Goal: Information Seeking & Learning: Compare options

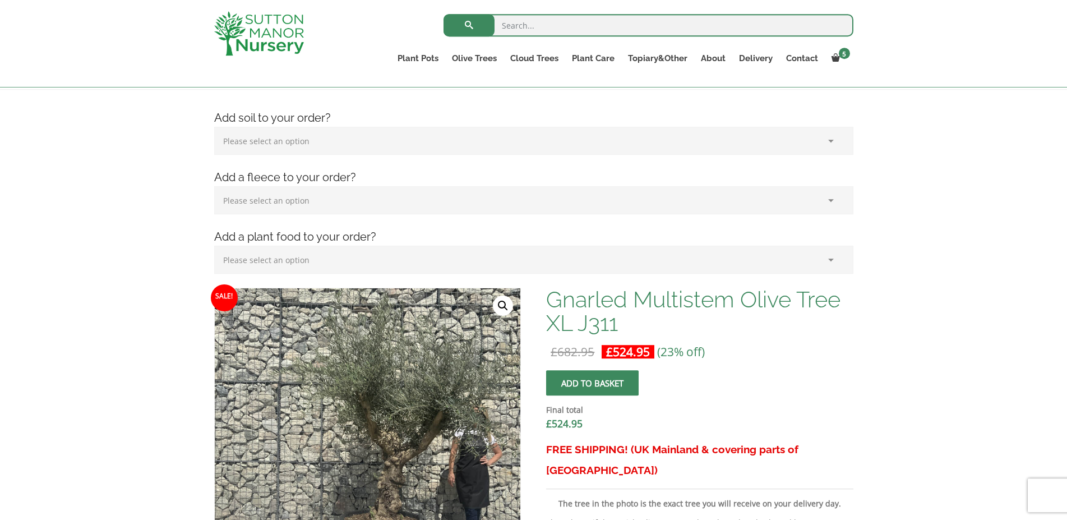
scroll to position [114, 0]
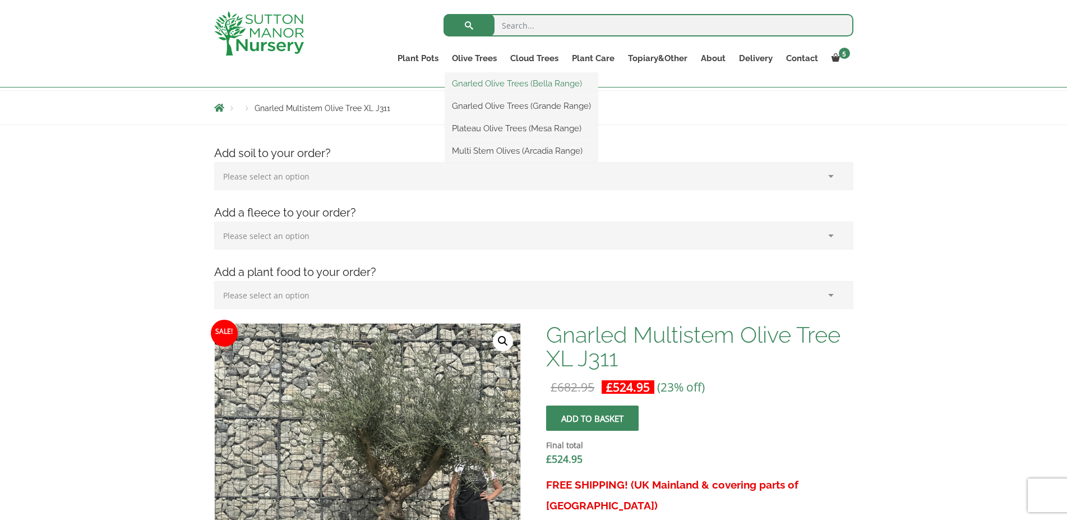
click at [499, 86] on link "Gnarled Olive Trees (Bella Range)" at bounding box center [521, 83] width 153 height 17
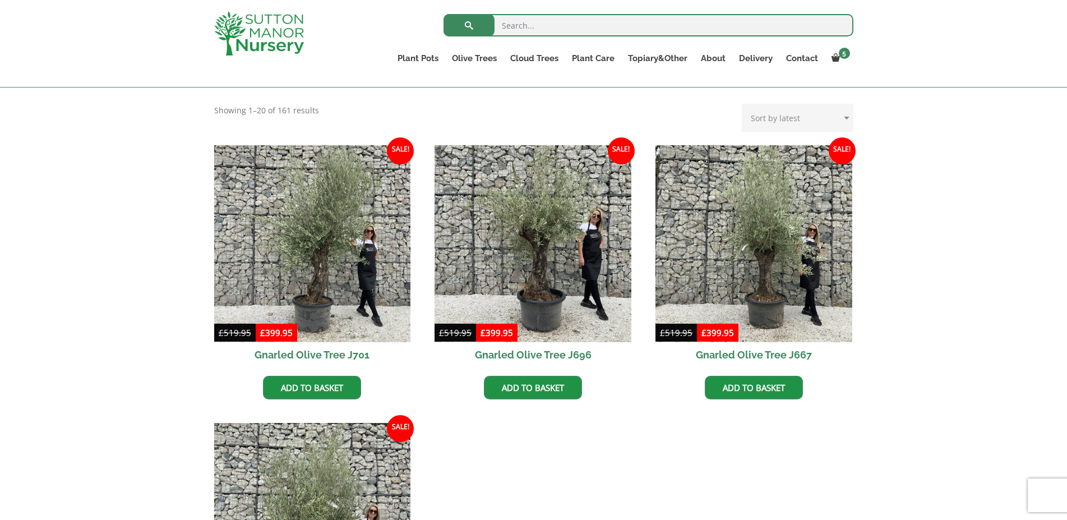
scroll to position [114, 0]
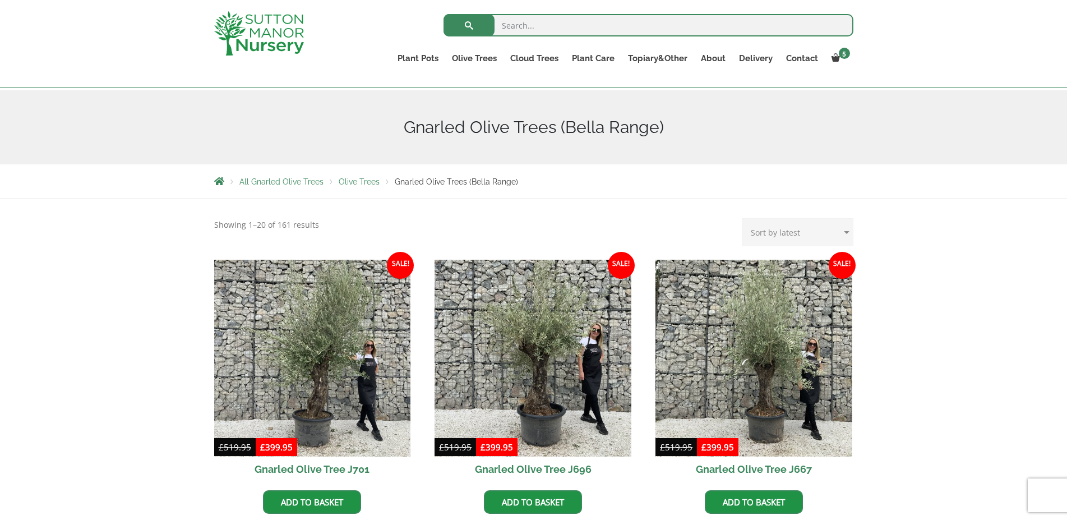
click at [742, 218] on select "Sort by popularity Sort by latest Sort by price: low to high Sort by price: hig…" at bounding box center [798, 232] width 112 height 28
select select "price"
click option "Sort by price: low to high" at bounding box center [0, 0] width 0 height 0
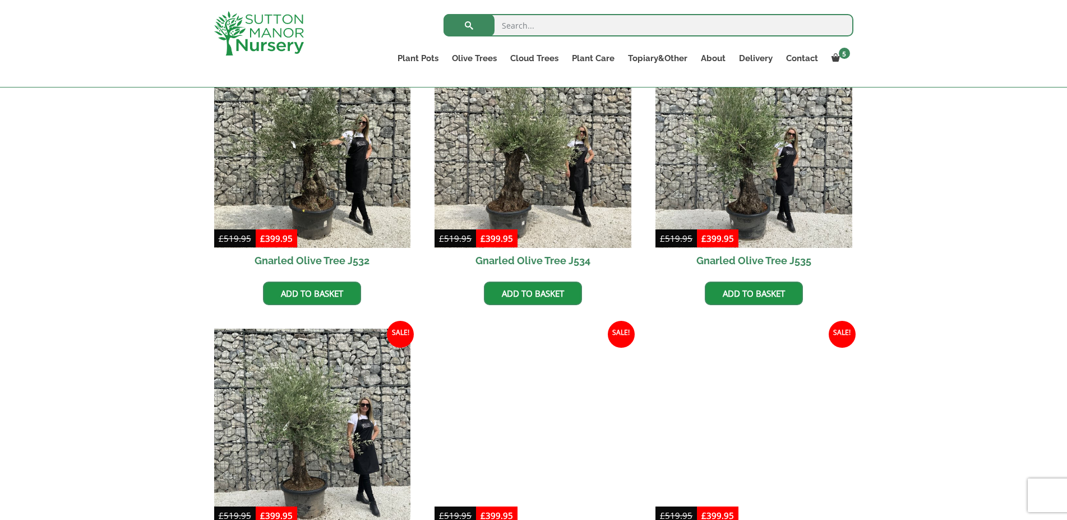
scroll to position [437, 0]
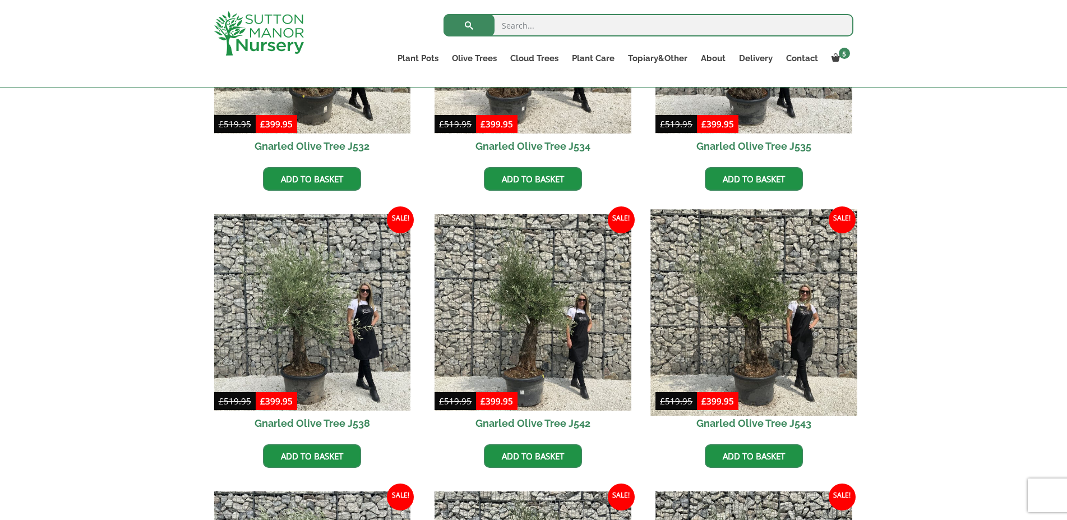
click at [760, 328] on img at bounding box center [754, 312] width 206 height 206
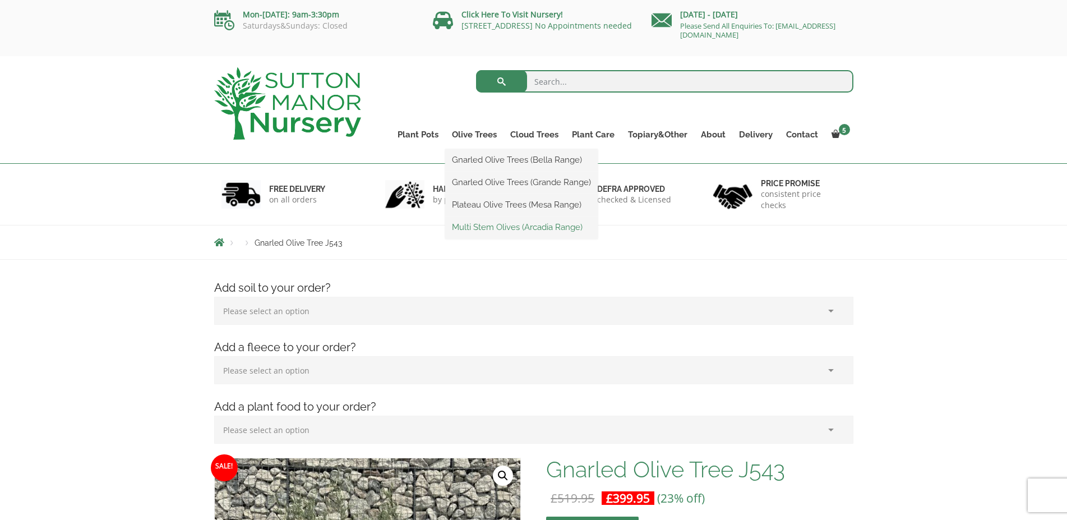
click at [489, 227] on link "Multi Stem Olives (Arcadia Range)" at bounding box center [521, 227] width 153 height 17
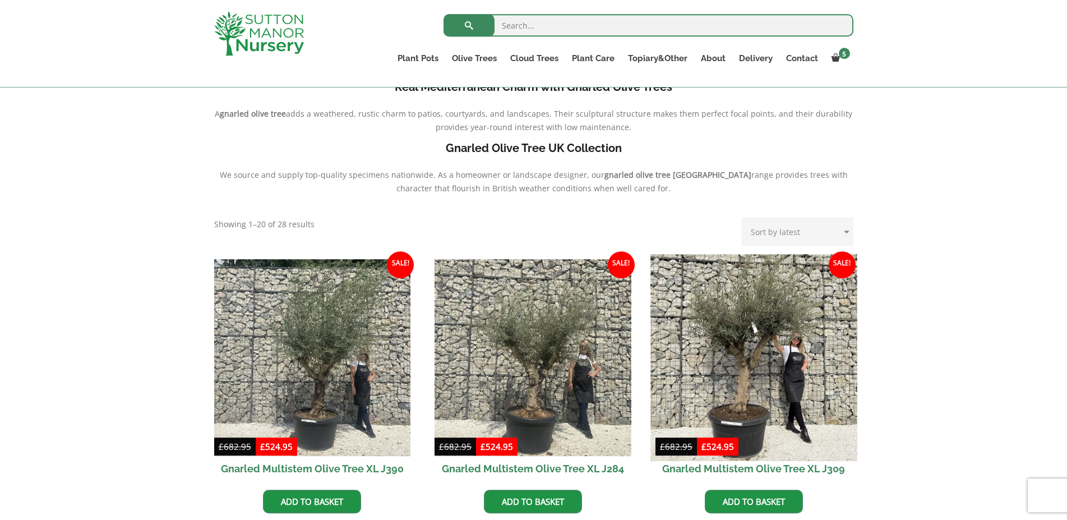
scroll to position [343, 0]
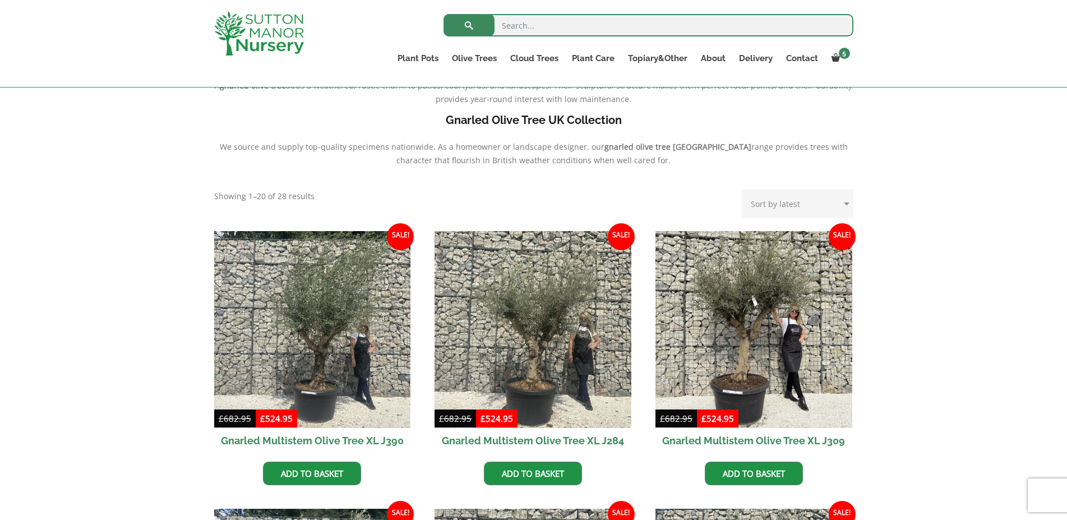
click at [742, 190] on select "Sort by popularity Sort by latest Sort by price: low to high Sort by price: hig…" at bounding box center [798, 204] width 112 height 28
select select "price"
click option "Sort by price: low to high" at bounding box center [0, 0] width 0 height 0
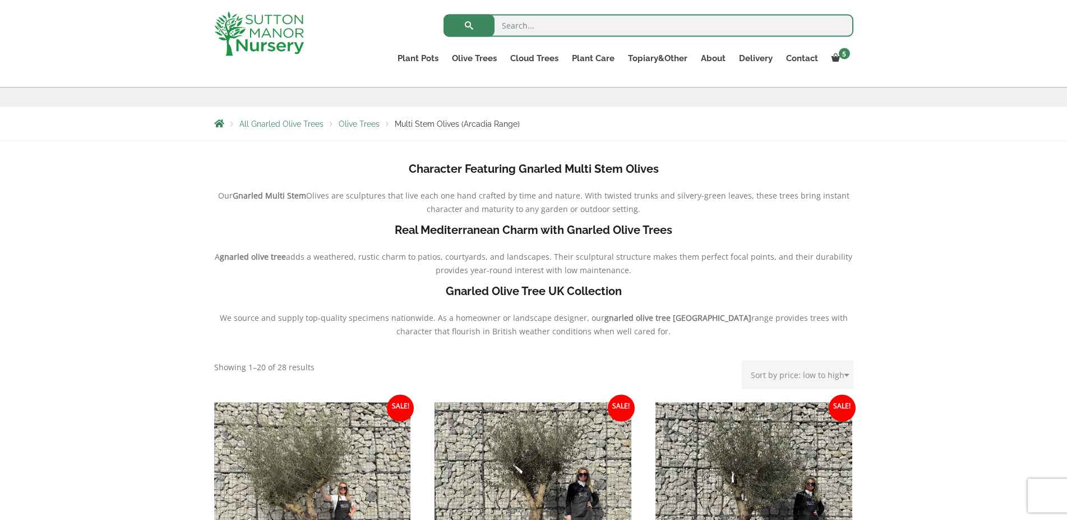
scroll to position [114, 0]
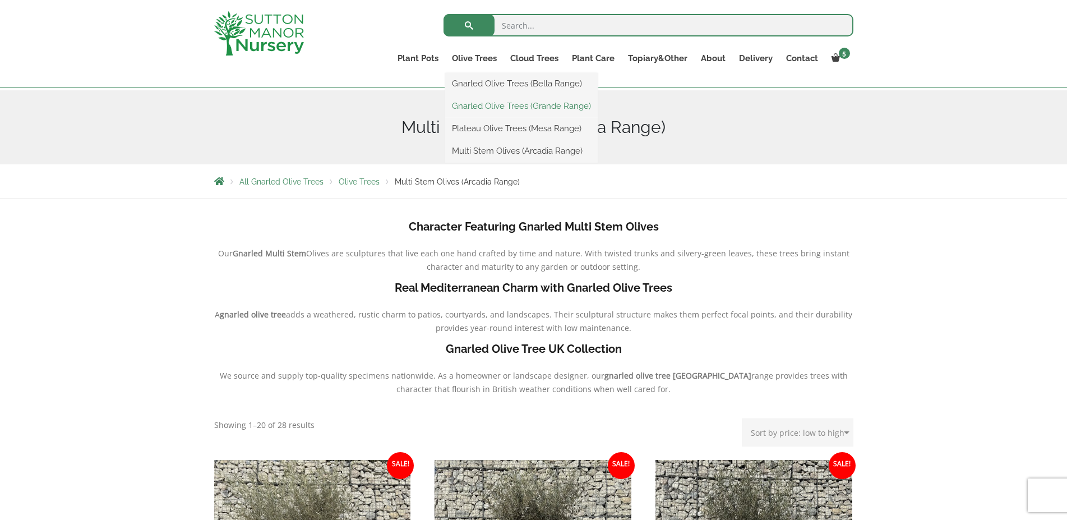
click at [483, 105] on link "Gnarled Olive Trees (Grande Range)" at bounding box center [521, 106] width 153 height 17
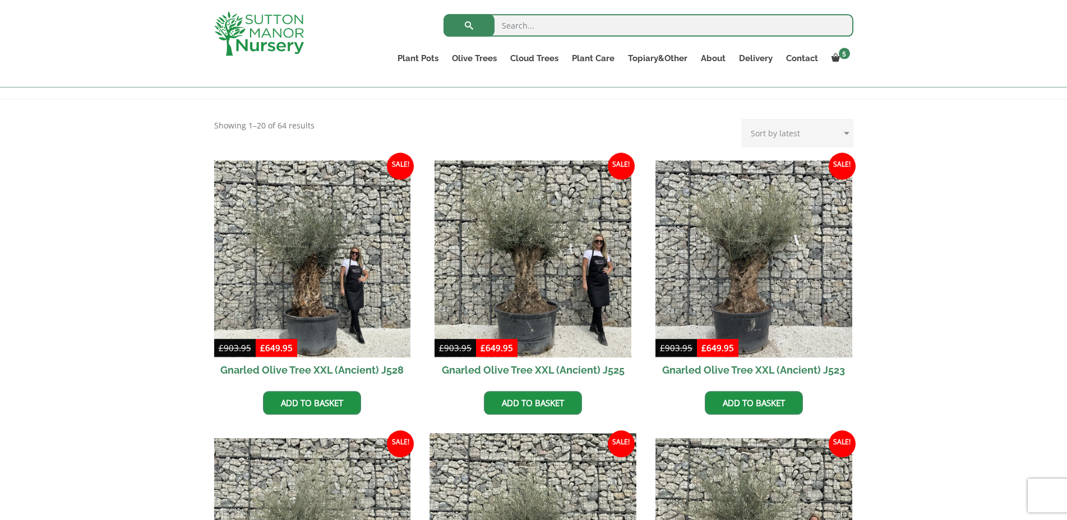
scroll to position [209, 0]
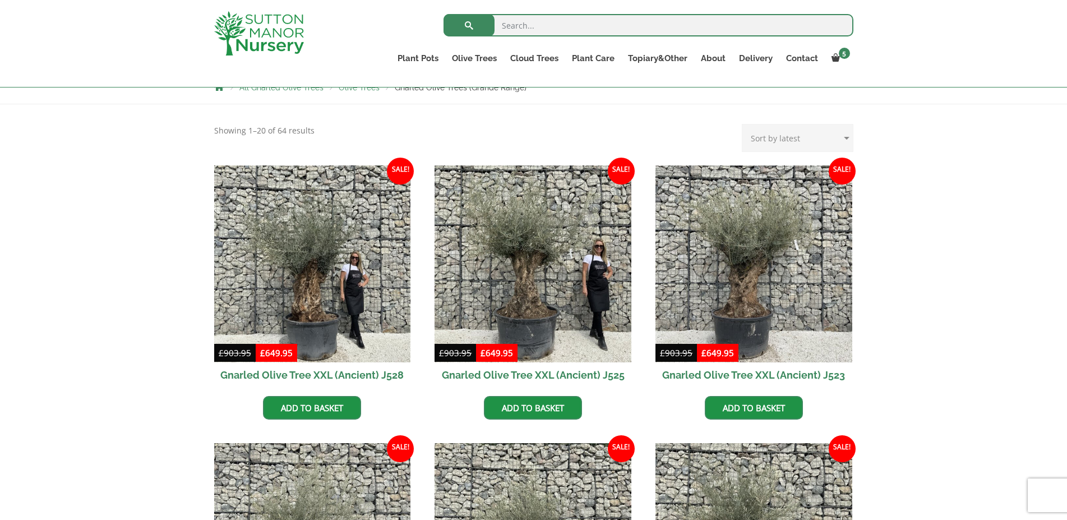
click at [742, 124] on select "Sort by popularity Sort by latest Sort by price: low to high Sort by price: hig…" at bounding box center [798, 138] width 112 height 28
select select "price"
click option "Sort by price: low to high" at bounding box center [0, 0] width 0 height 0
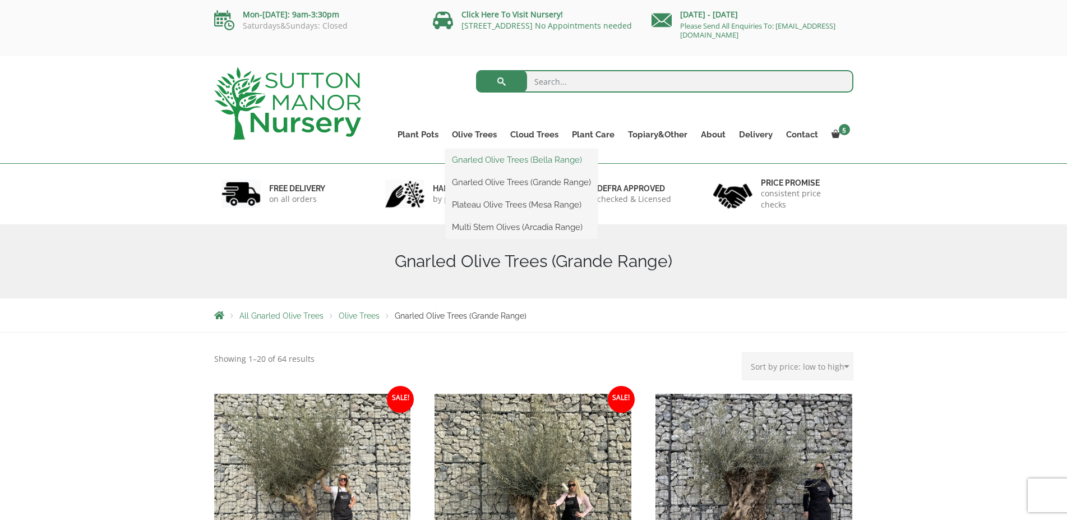
click at [485, 160] on link "Gnarled Olive Trees (Bella Range)" at bounding box center [521, 159] width 153 height 17
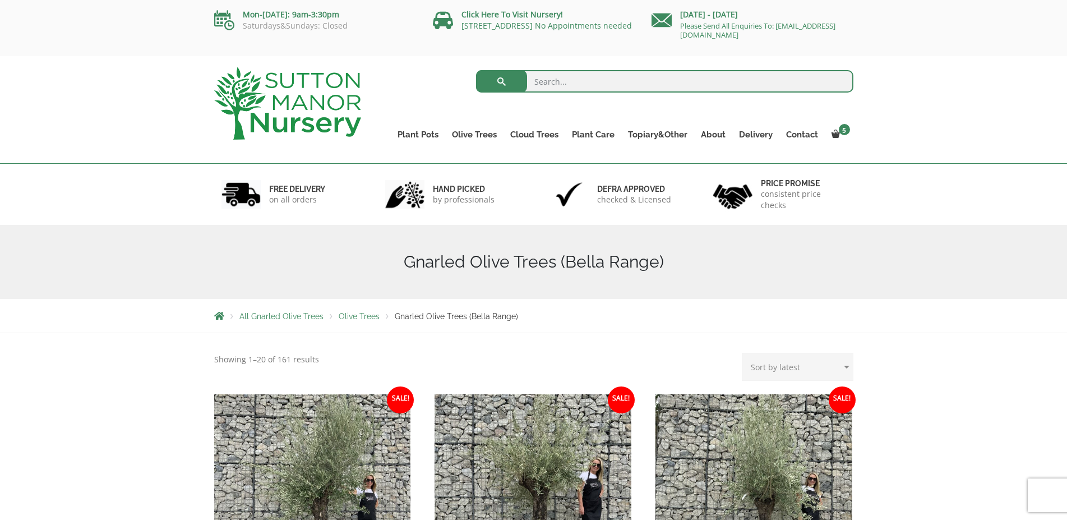
click at [742, 353] on select "Sort by popularity Sort by latest Sort by price: low to high Sort by price: hig…" at bounding box center [798, 367] width 112 height 28
select select "price"
click option "Sort by price: low to high" at bounding box center [0, 0] width 0 height 0
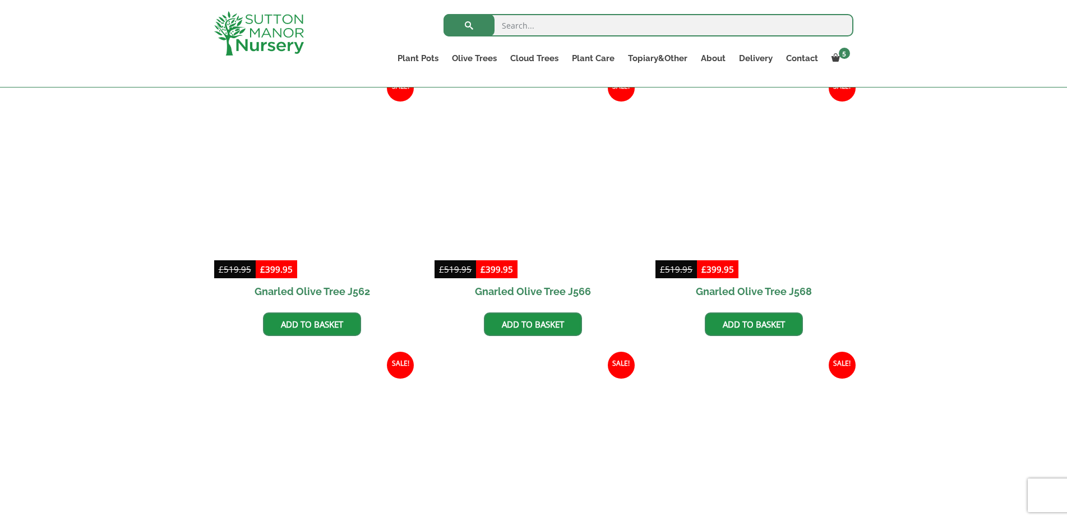
scroll to position [1238, 0]
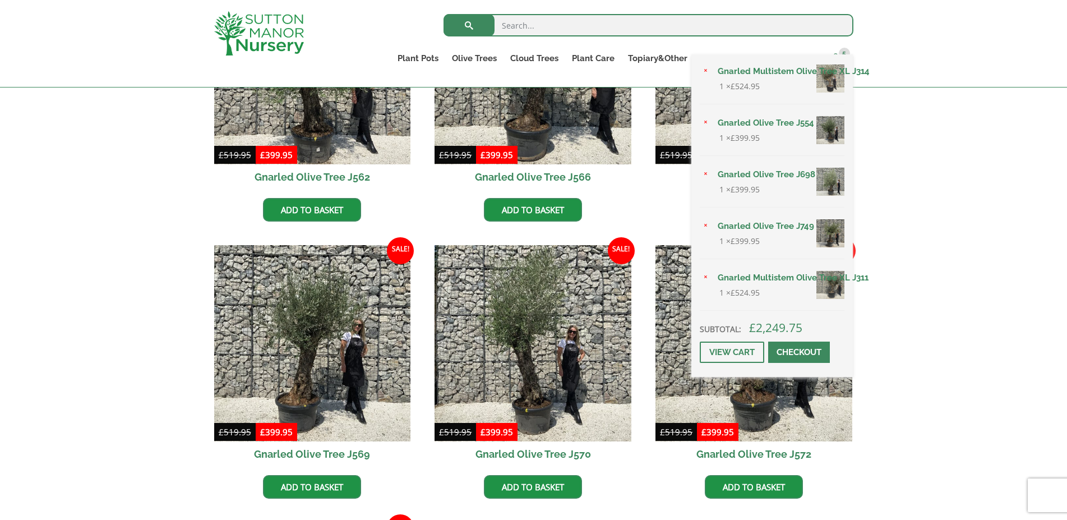
click at [837, 59] on span at bounding box center [836, 57] width 8 height 8
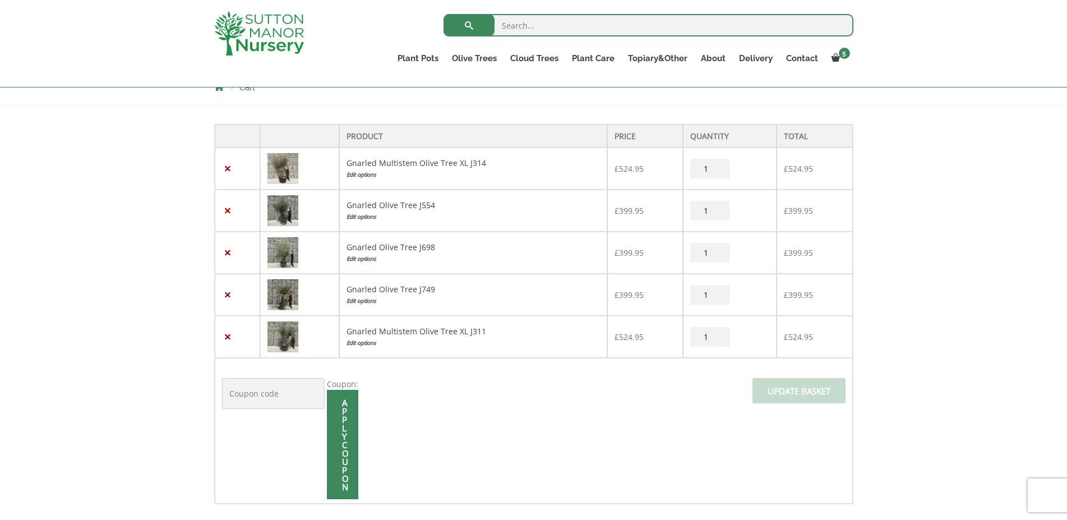
scroll to position [229, 0]
click at [225, 167] on link "×" at bounding box center [228, 169] width 12 height 12
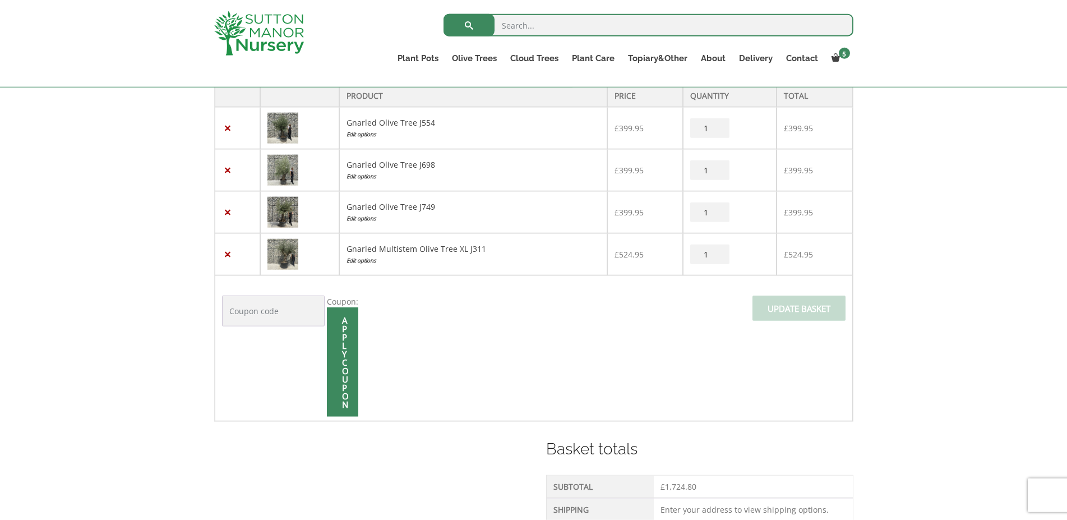
scroll to position [297, 0]
click at [229, 253] on link "×" at bounding box center [228, 253] width 12 height 12
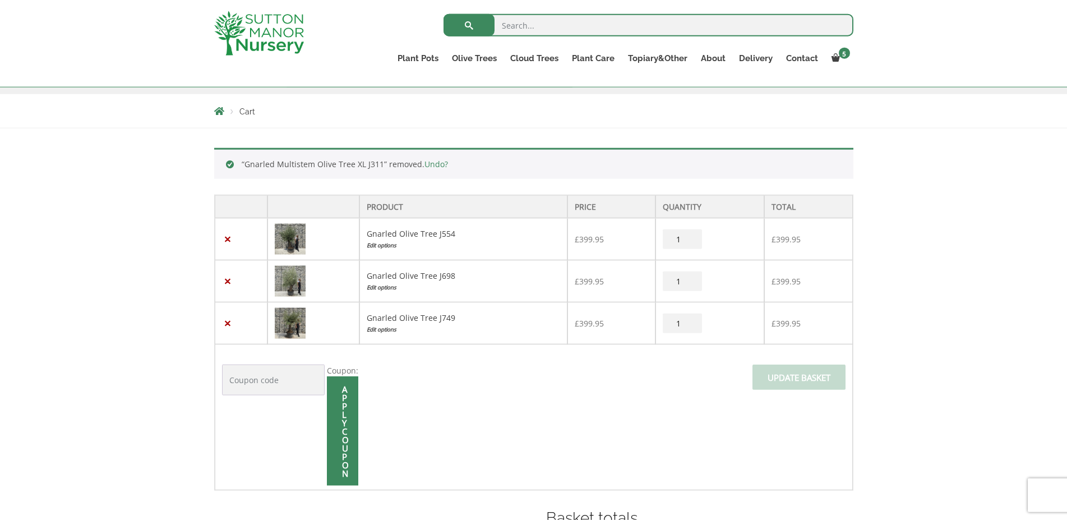
scroll to position [162, 0]
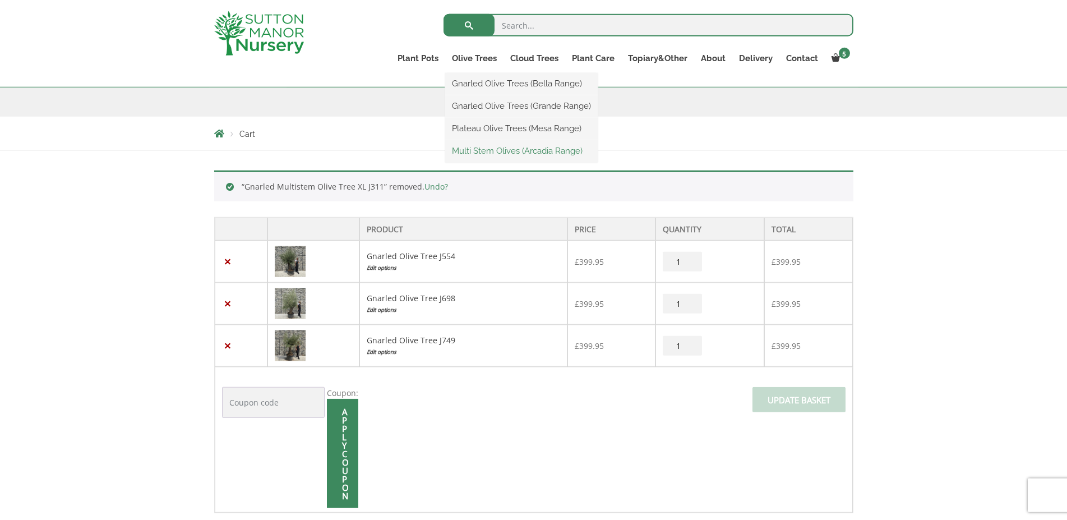
click at [487, 147] on link "Multi Stem Olives (Arcadia Range)" at bounding box center [521, 150] width 153 height 17
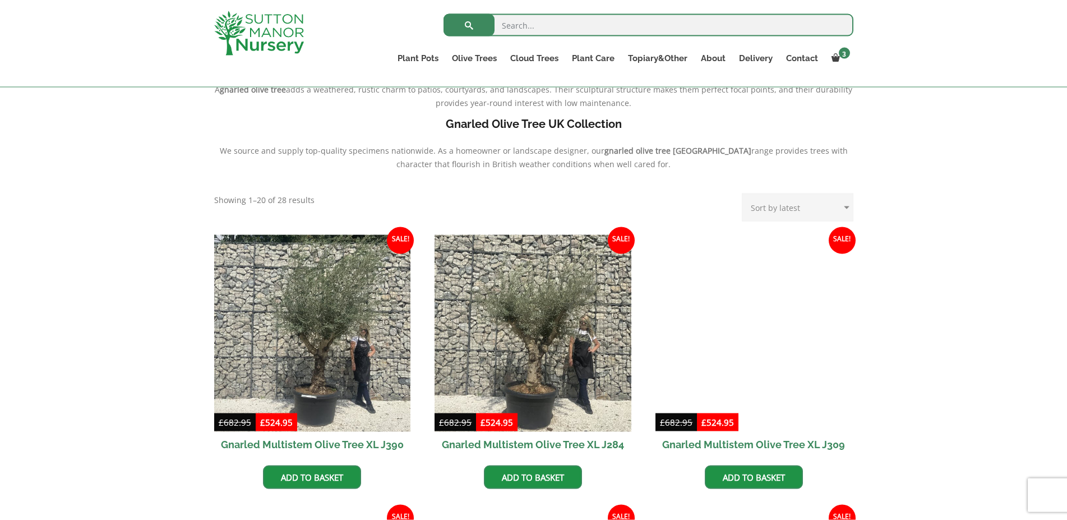
scroll to position [343, 0]
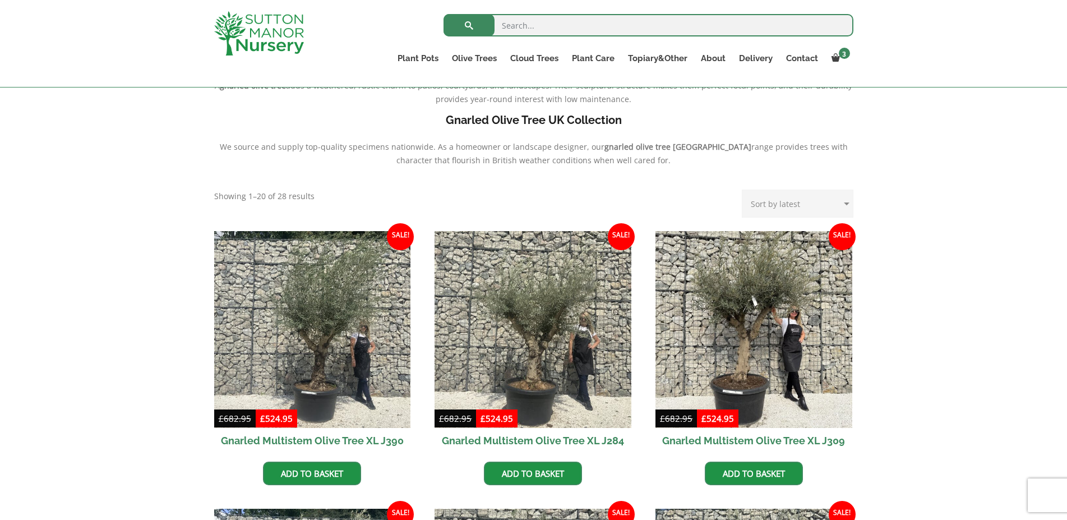
click at [742, 190] on select "Sort by popularity Sort by latest Sort by price: low to high Sort by price: hig…" at bounding box center [798, 204] width 112 height 28
select select "price"
click option "Sort by price: low to high" at bounding box center [0, 0] width 0 height 0
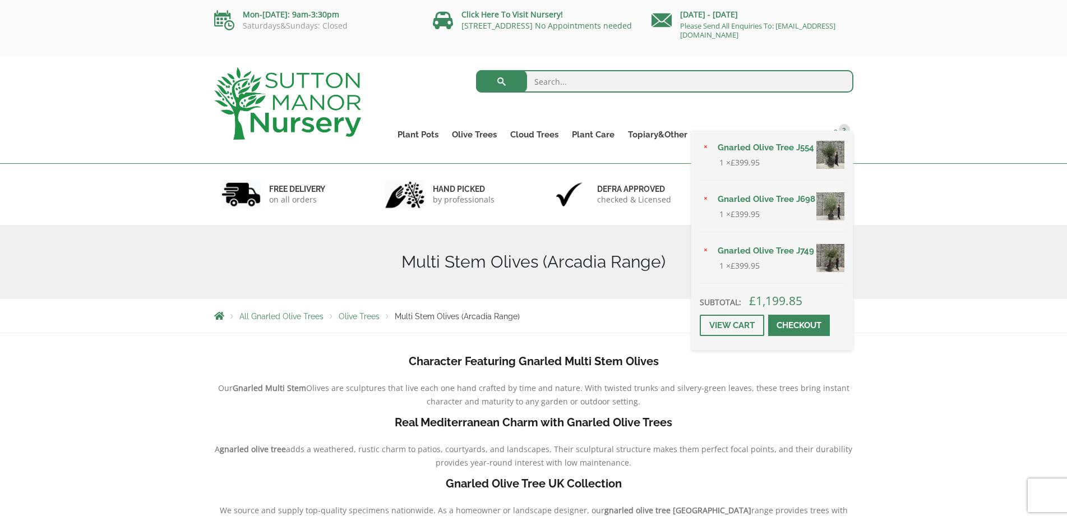
click at [836, 133] on span at bounding box center [836, 134] width 8 height 8
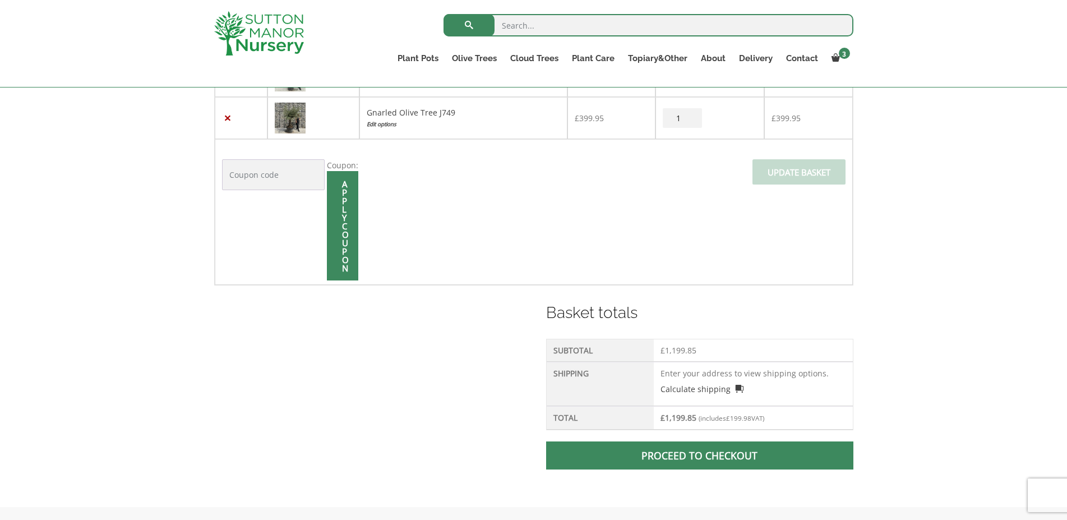
scroll to position [229, 0]
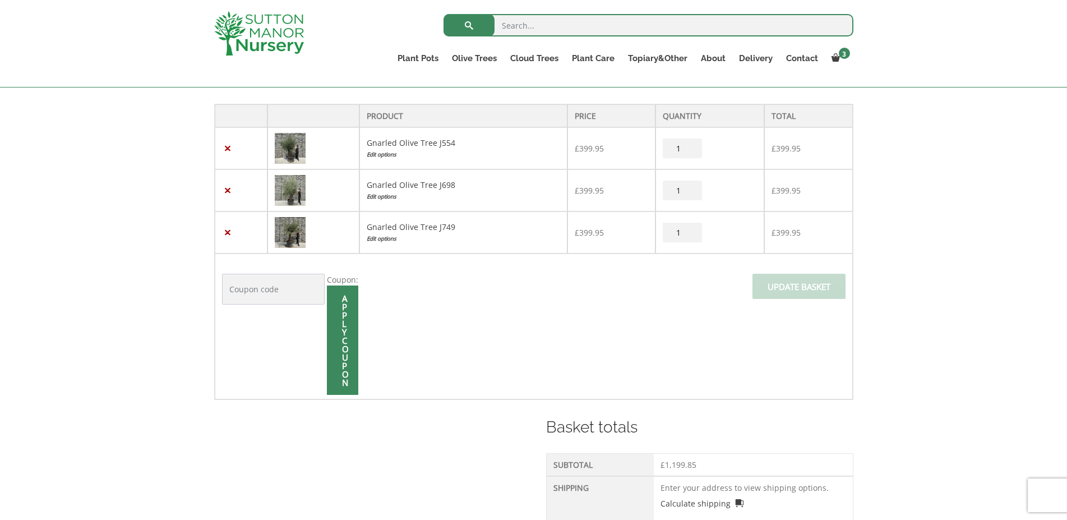
click at [291, 149] on img at bounding box center [290, 148] width 31 height 31
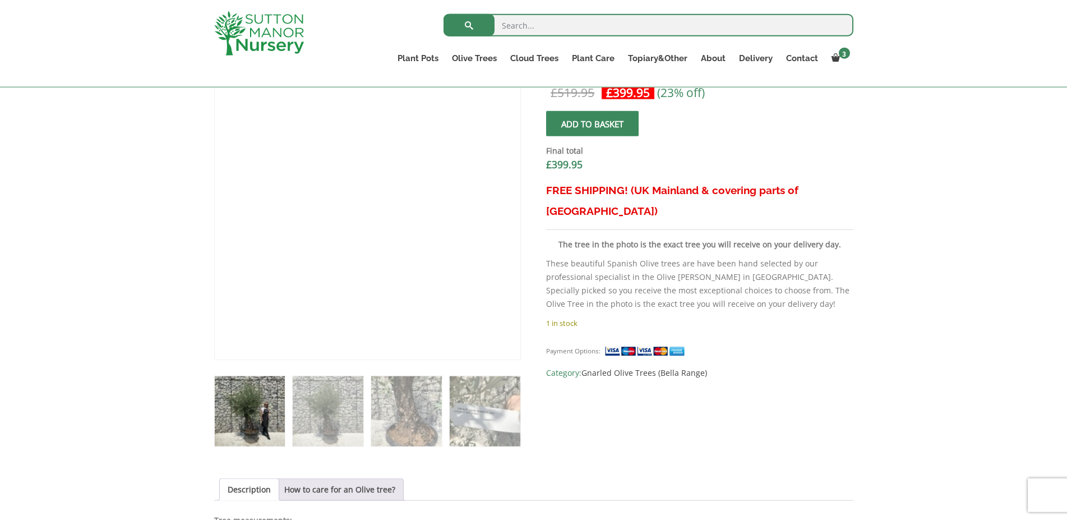
scroll to position [343, 0]
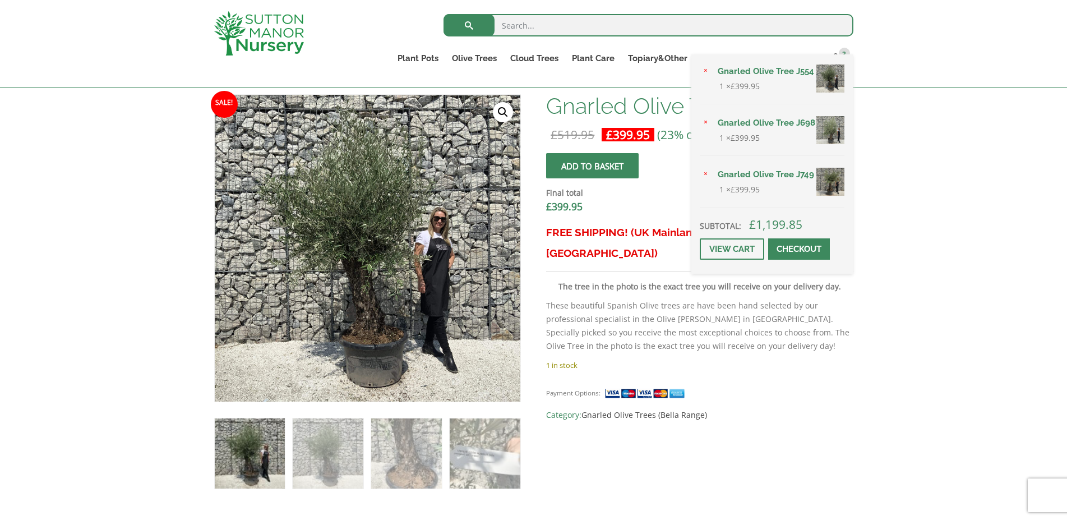
click at [824, 143] on img at bounding box center [831, 130] width 28 height 28
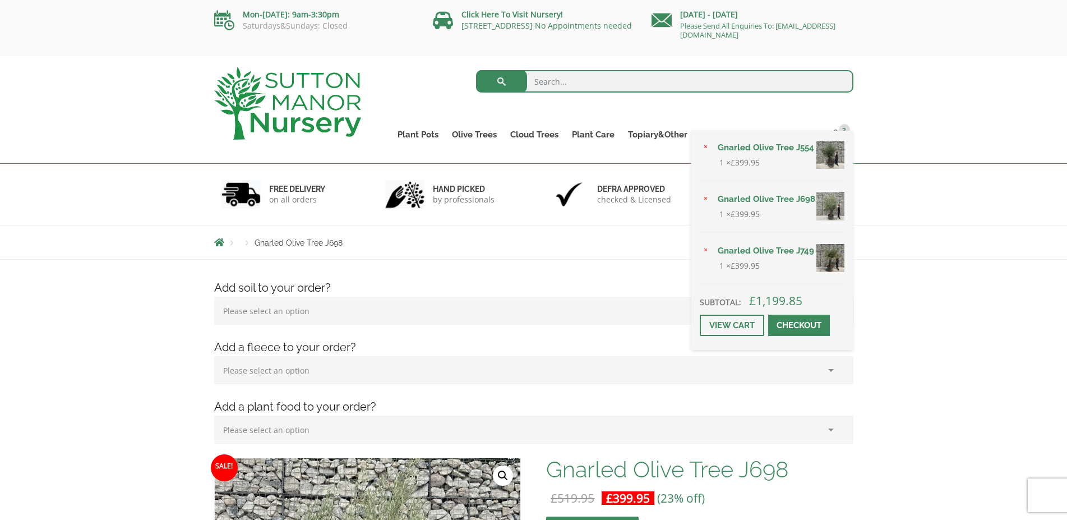
click at [833, 270] on img at bounding box center [831, 258] width 28 height 28
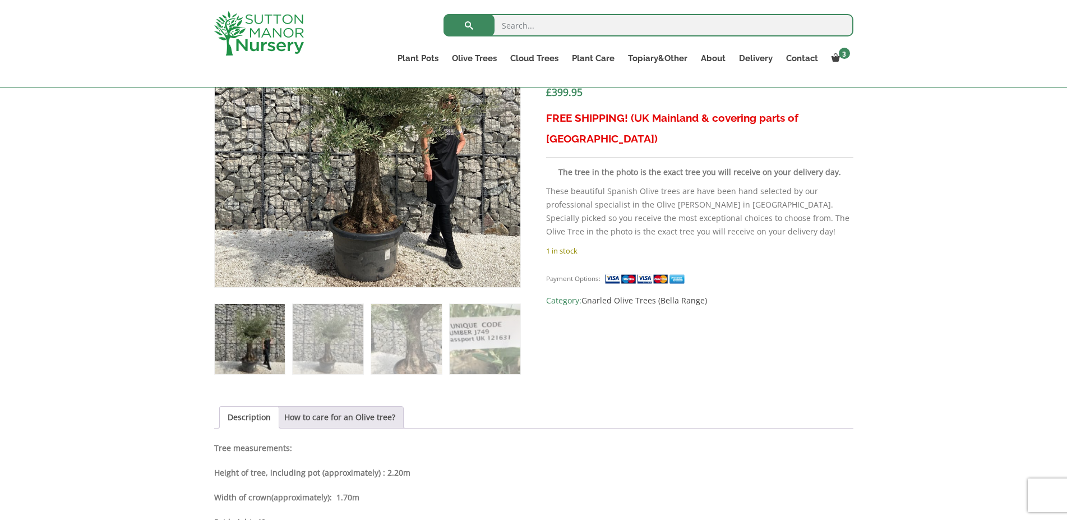
scroll to position [343, 0]
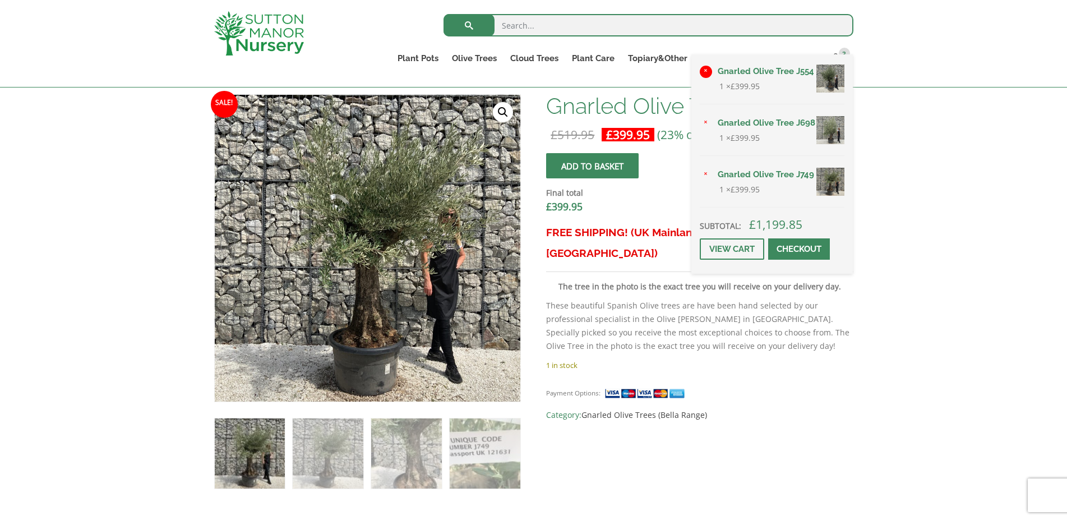
click at [702, 78] on link "×" at bounding box center [706, 72] width 12 height 12
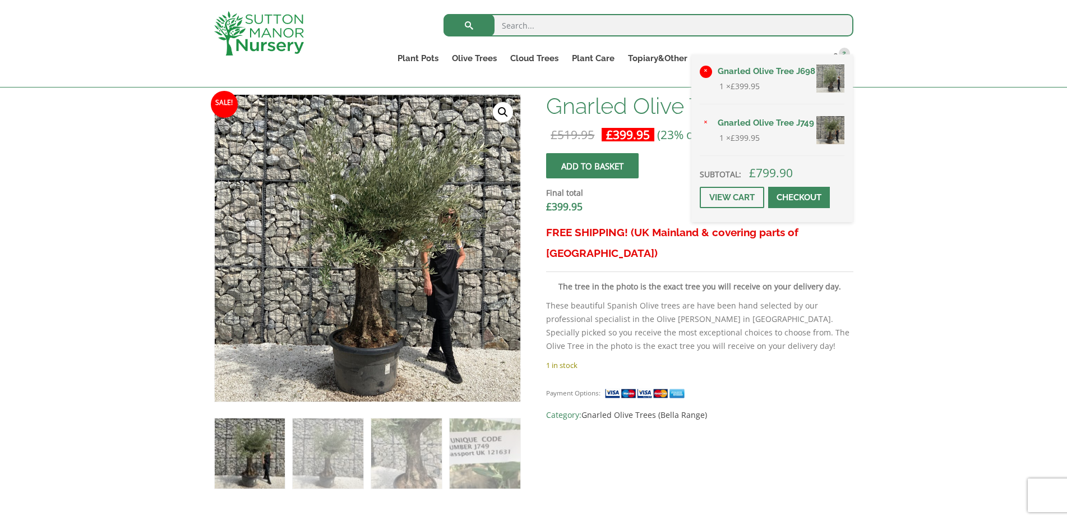
click at [702, 74] on link "×" at bounding box center [706, 72] width 12 height 12
